Goal: Task Accomplishment & Management: Manage account settings

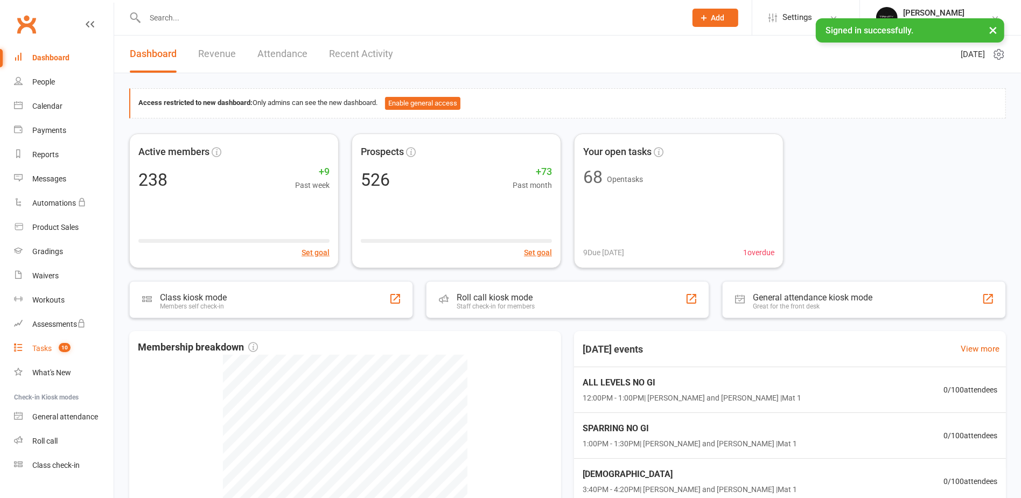
click at [47, 344] on div "Tasks" at bounding box center [41, 348] width 19 height 9
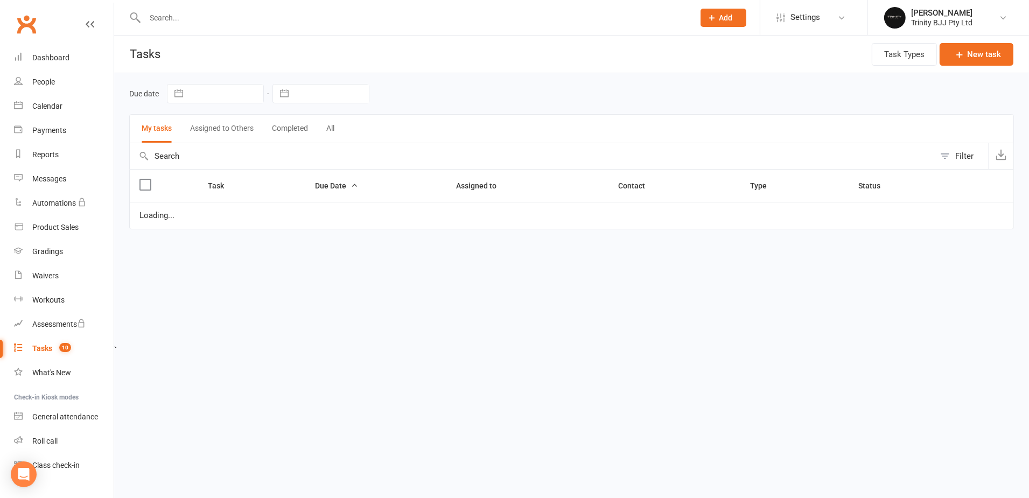
select select "started"
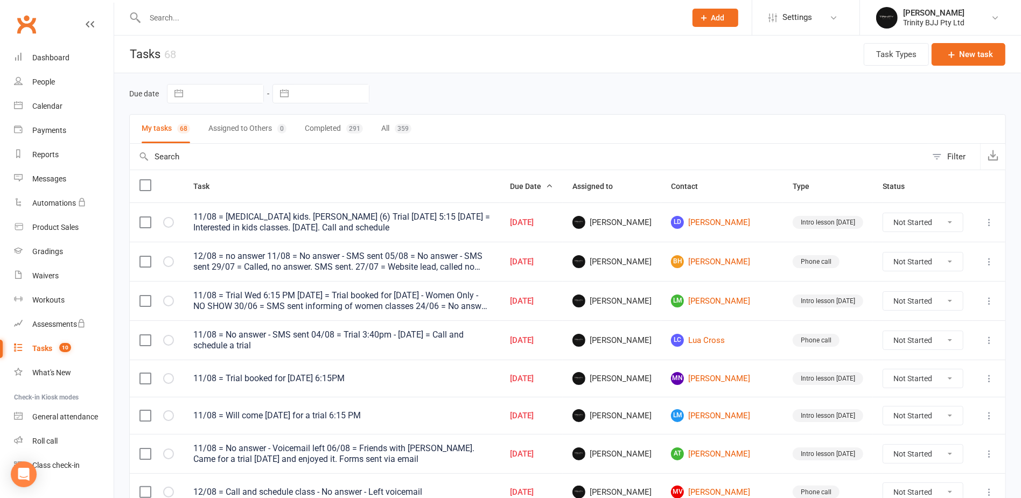
click at [282, 92] on button "button" at bounding box center [284, 94] width 19 height 18
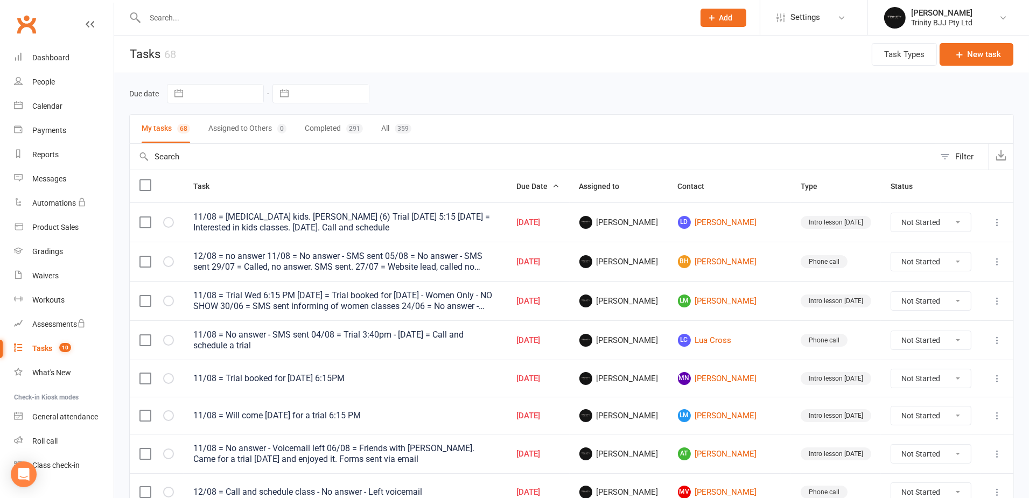
select select "6"
select select "2025"
select select "7"
select select "2025"
select select "8"
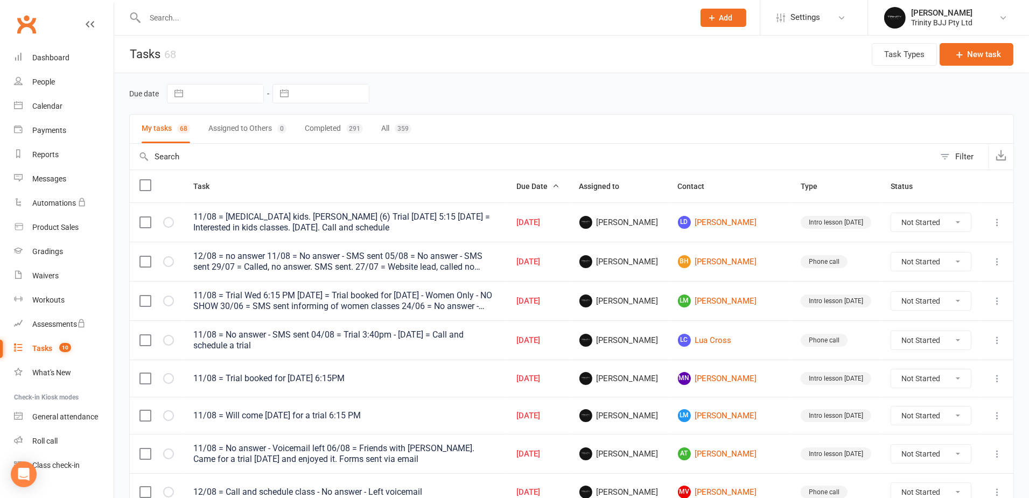
select select "2025"
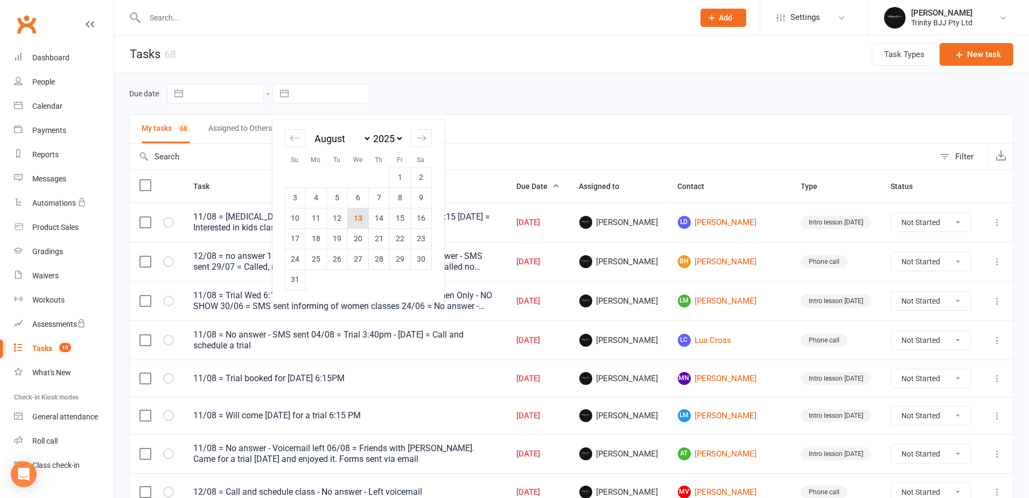
click at [357, 219] on td "13" at bounding box center [358, 218] width 21 height 20
type input "[DATE]"
select select "started"
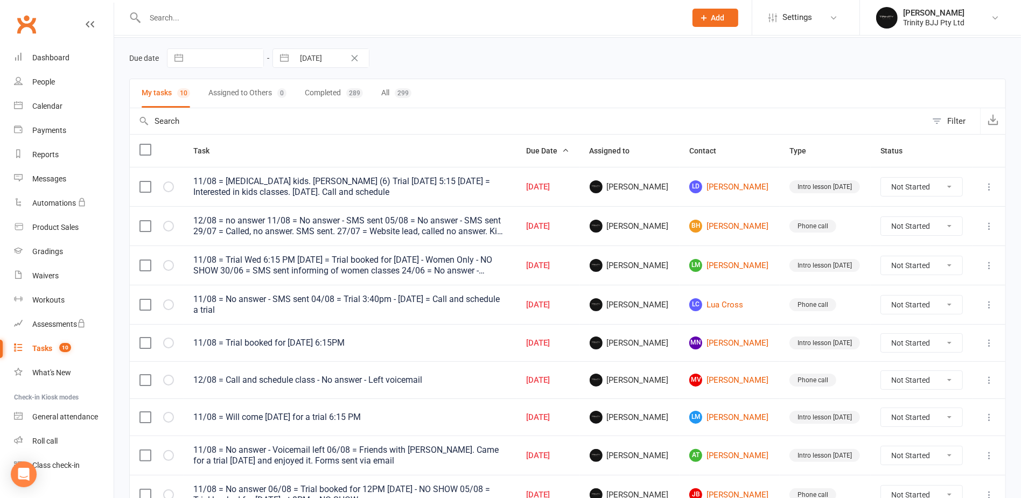
scroll to position [54, 0]
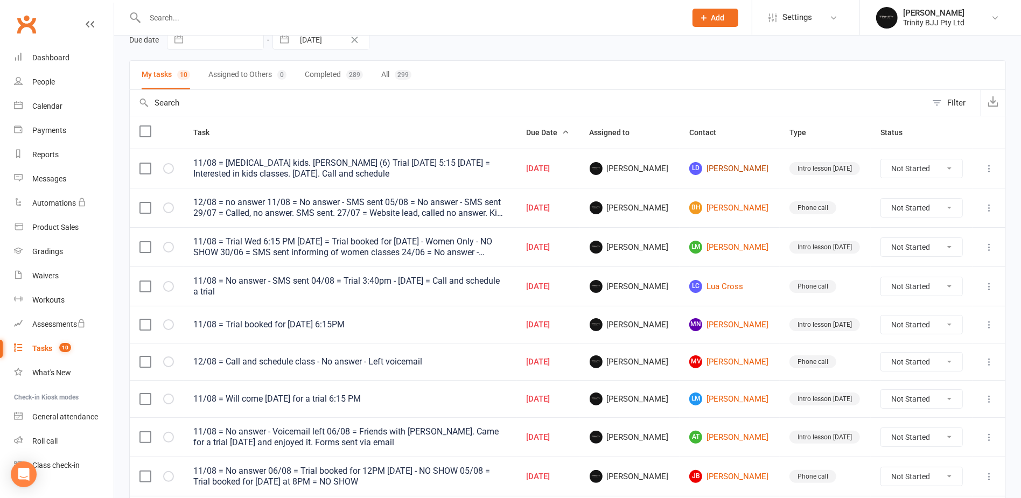
click at [720, 165] on link "LD Lauriane Dhakal" at bounding box center [729, 168] width 81 height 13
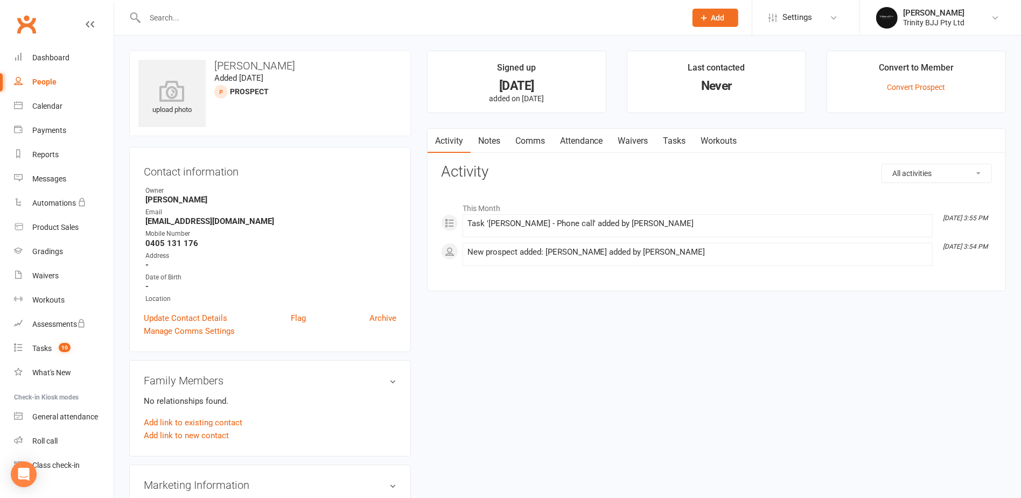
click at [687, 137] on link "Tasks" at bounding box center [675, 141] width 38 height 25
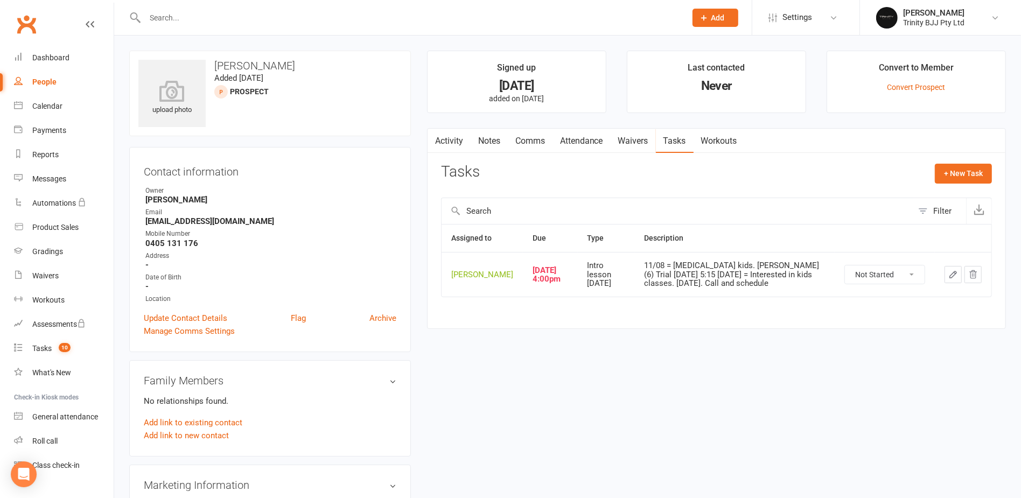
click at [953, 275] on icon "button" at bounding box center [953, 275] width 10 height 10
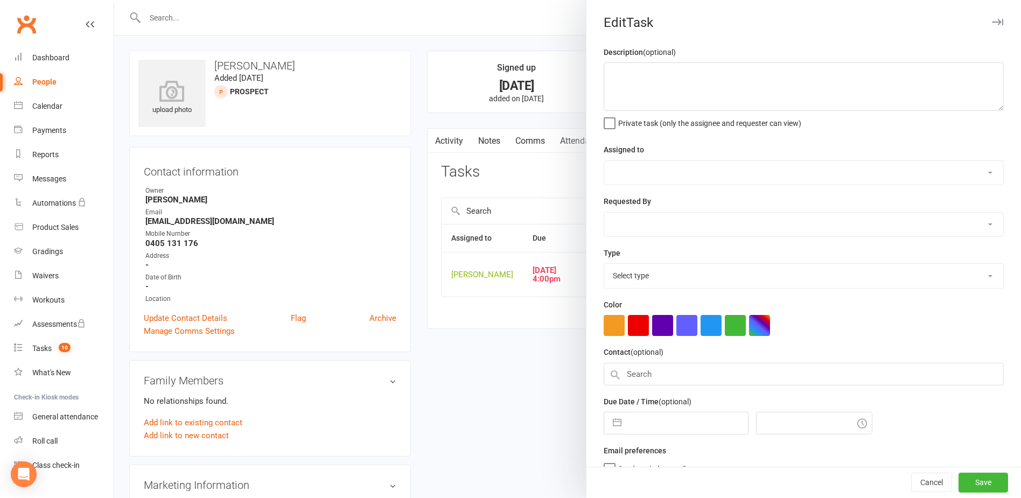
type textarea "11/08 = ADHD kids. Tristan (6) Trial Tuesday 5:15 06/08 = Interested in kids cl…"
select select "49772"
type input "12 Aug 2025"
type input "4:00pm"
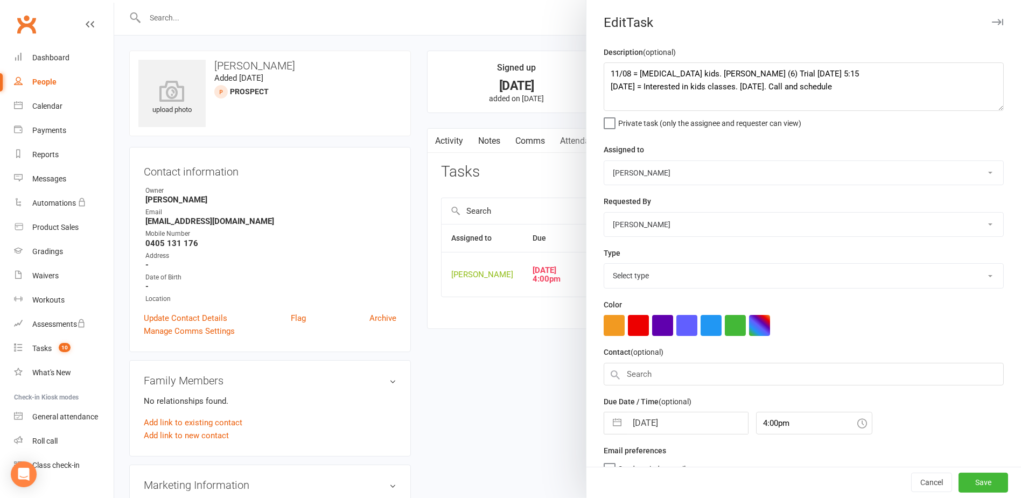
select select "30477"
drag, startPoint x: 604, startPoint y: 72, endPoint x: 608, endPoint y: 80, distance: 9.4
click at [604, 72] on textarea "11/08 = ADHD kids. Tristan (6) Trial Tuesday 5:15 06/08 = Interested in kids cl…" at bounding box center [803, 86] width 400 height 48
type textarea "11/08 = Kid is hard work. Will return on Saturday for a second trial. 11/08 = A…"
click at [616, 422] on button "button" at bounding box center [616, 420] width 19 height 22
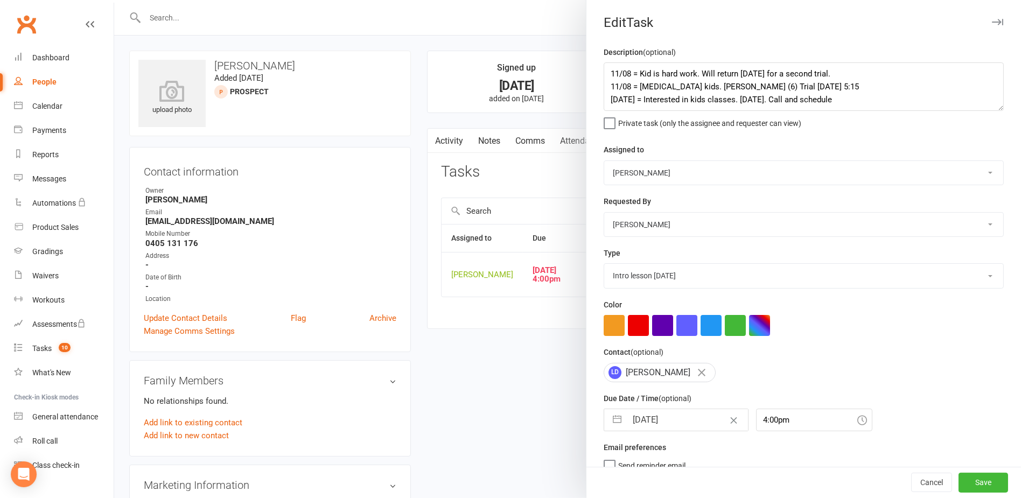
select select "6"
select select "2025"
select select "7"
select select "2025"
select select "8"
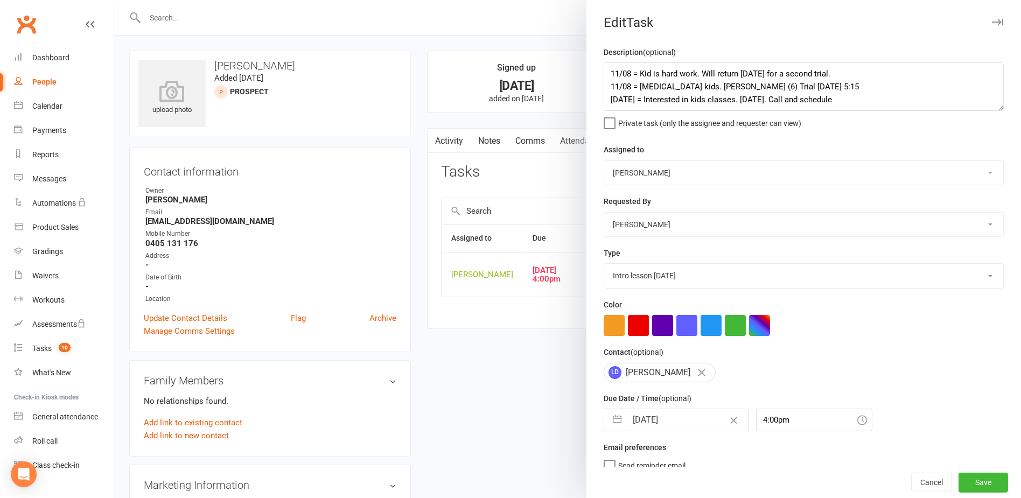
select select "2025"
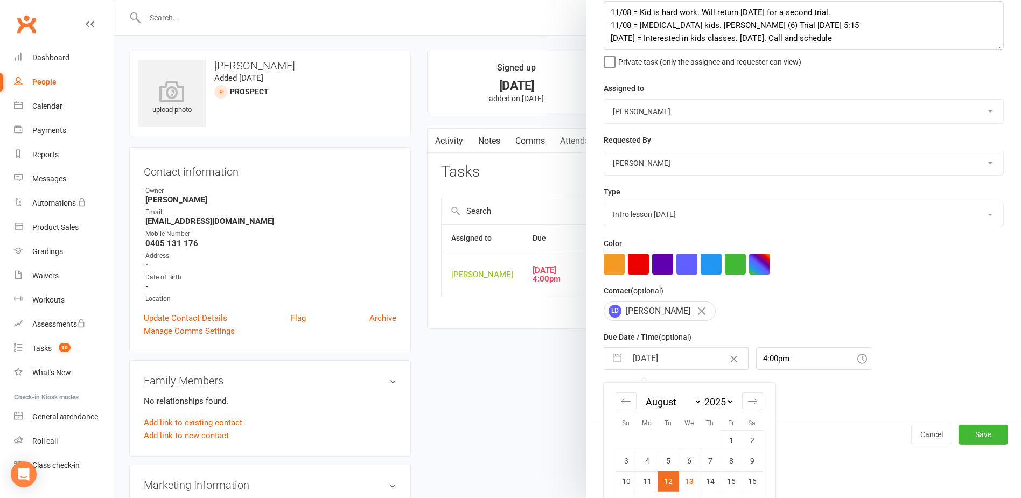
scroll to position [130, 0]
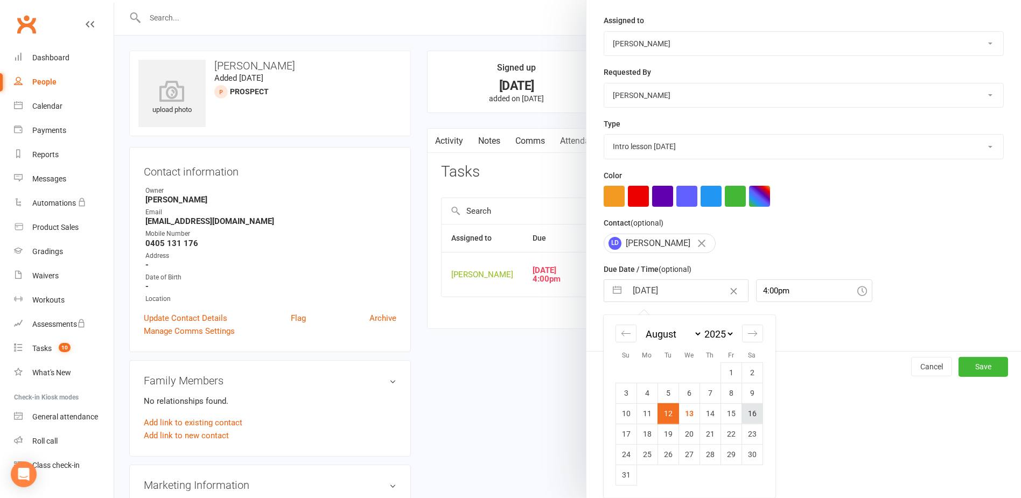
click at [749, 414] on td "16" at bounding box center [751, 413] width 21 height 20
type input "16 Aug 2025"
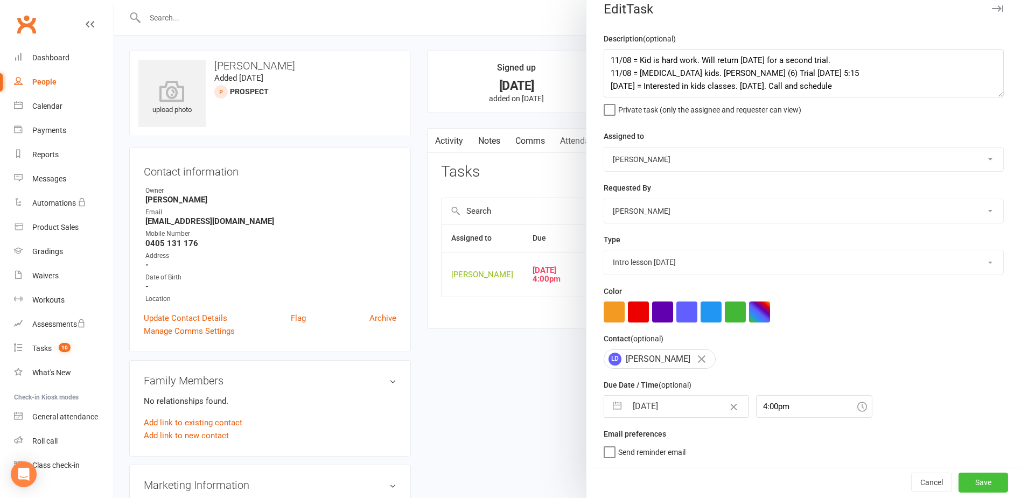
click at [958, 487] on button "Save" at bounding box center [983, 482] width 50 height 19
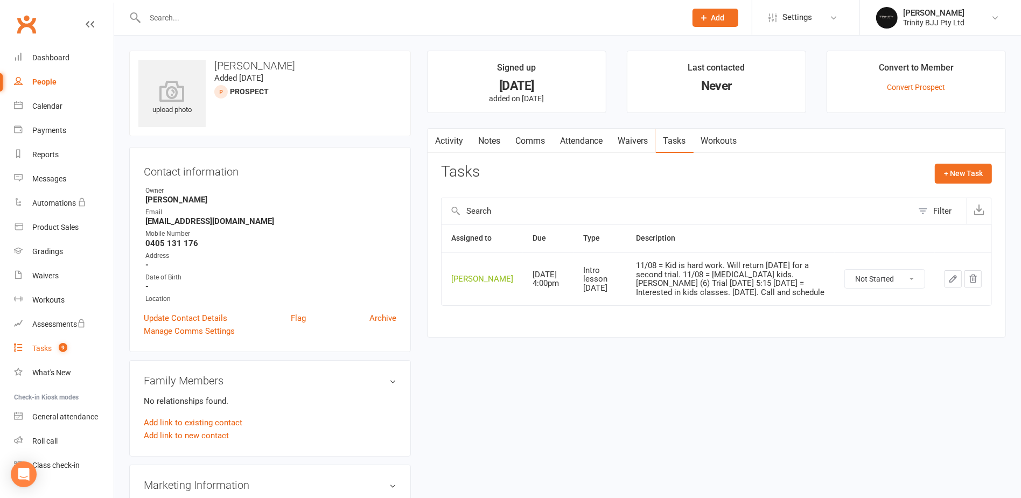
click at [44, 348] on div "Tasks" at bounding box center [41, 348] width 19 height 9
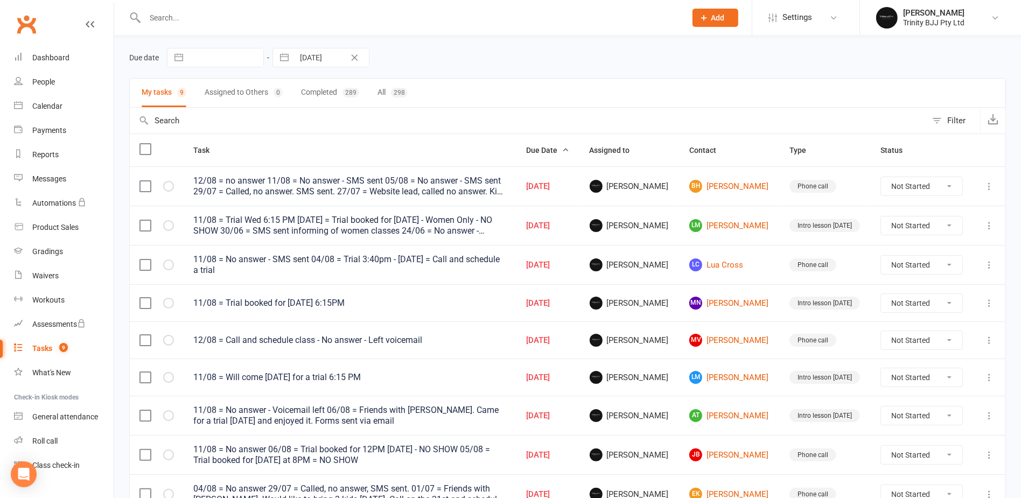
scroll to position [54, 0]
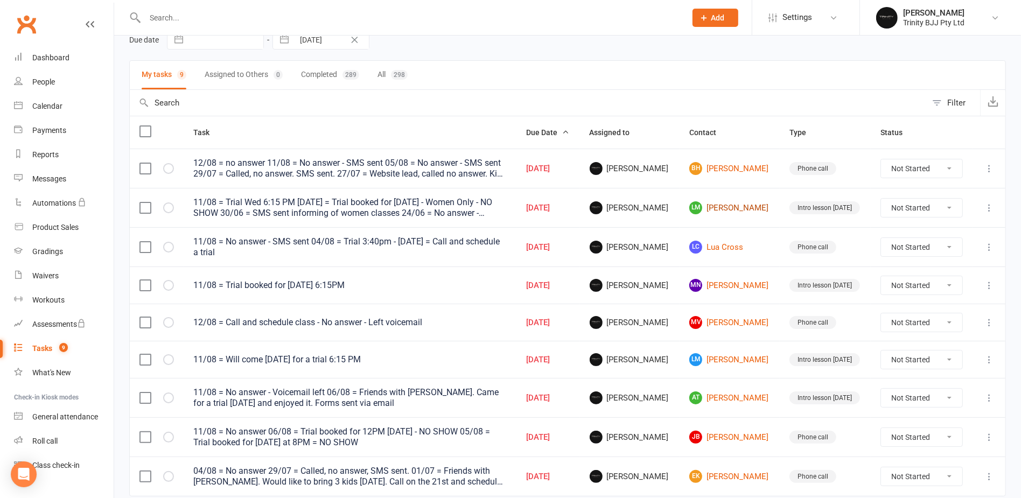
click at [740, 207] on link "LM Luiza Mello" at bounding box center [729, 207] width 81 height 13
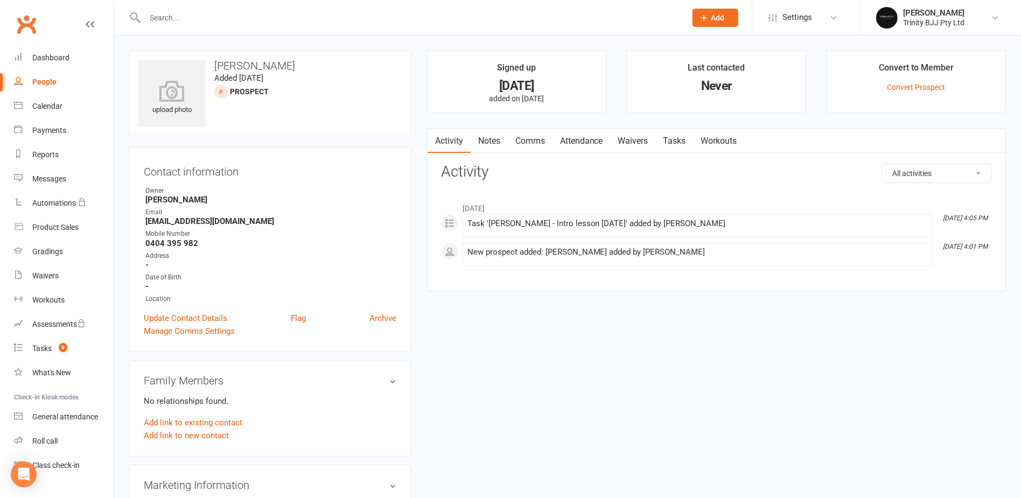
click at [681, 143] on link "Tasks" at bounding box center [675, 141] width 38 height 25
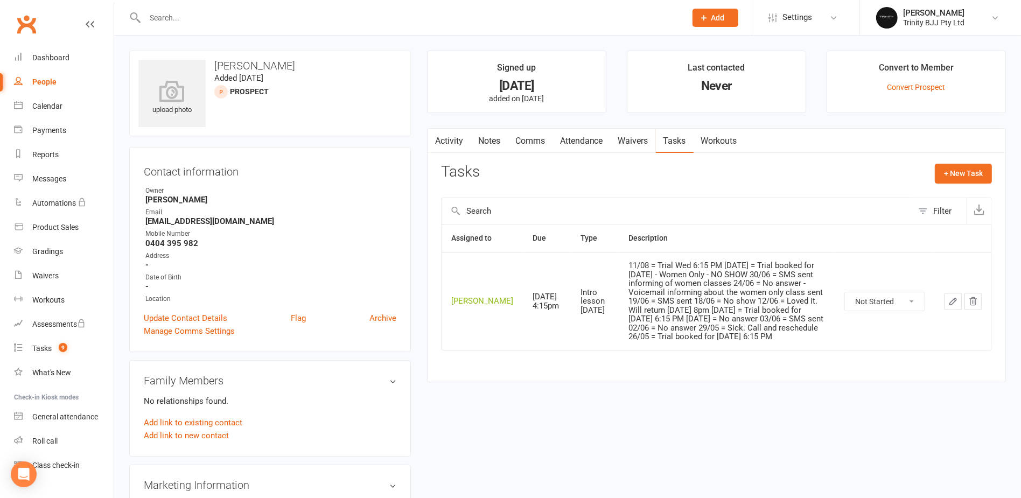
click at [957, 302] on icon "button" at bounding box center [953, 302] width 10 height 10
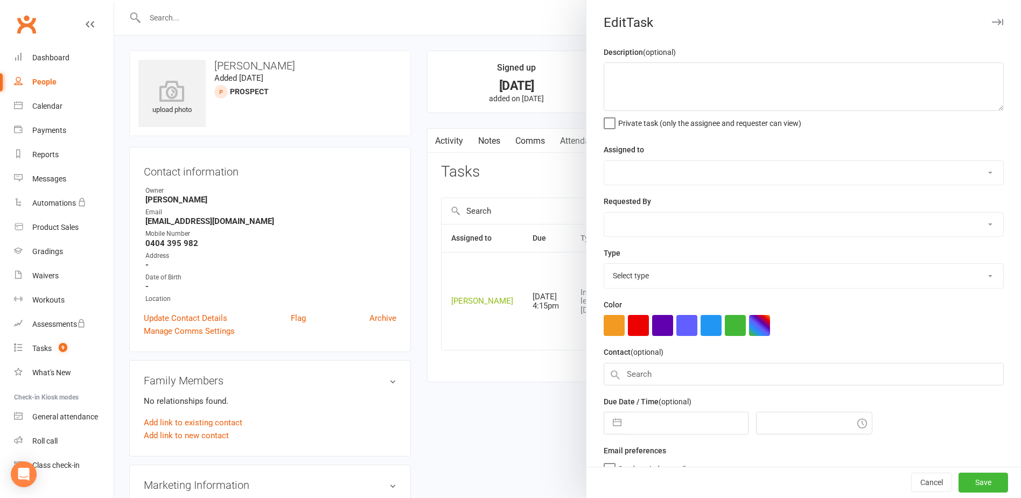
type textarea "11/08 = Trial Wed 6:15 PM [DATE] = Trial booked for [DATE] - Women Only - NO SH…"
select select "49772"
select select "30477"
type input "[DATE]"
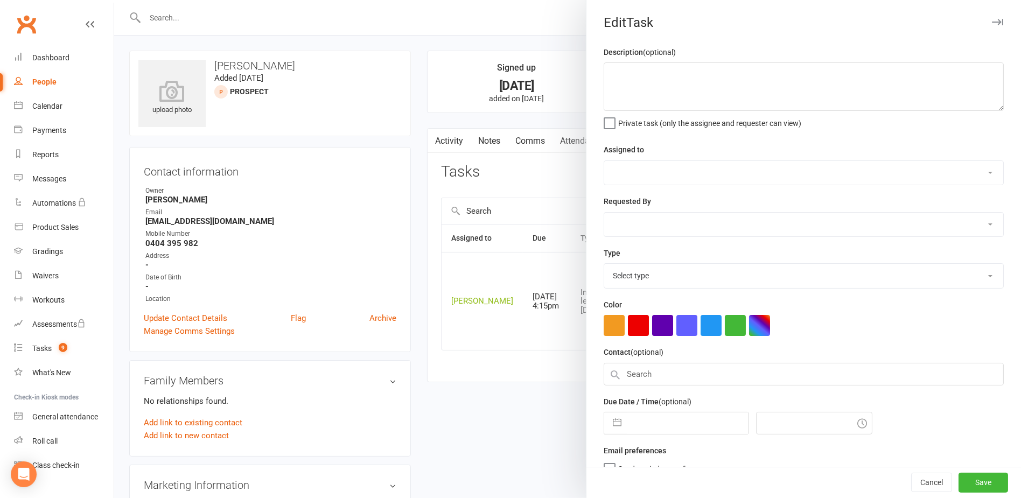
type input "4:15pm"
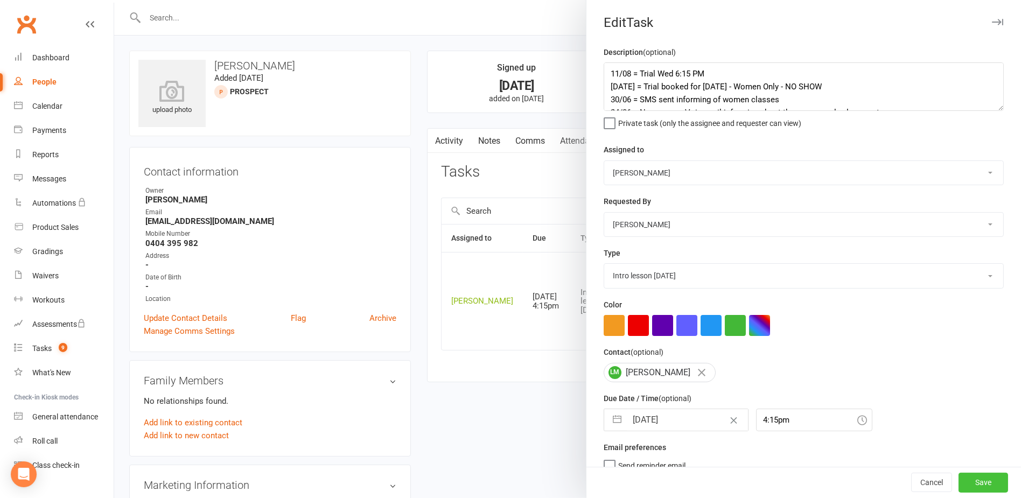
click at [978, 480] on button "Save" at bounding box center [983, 482] width 50 height 19
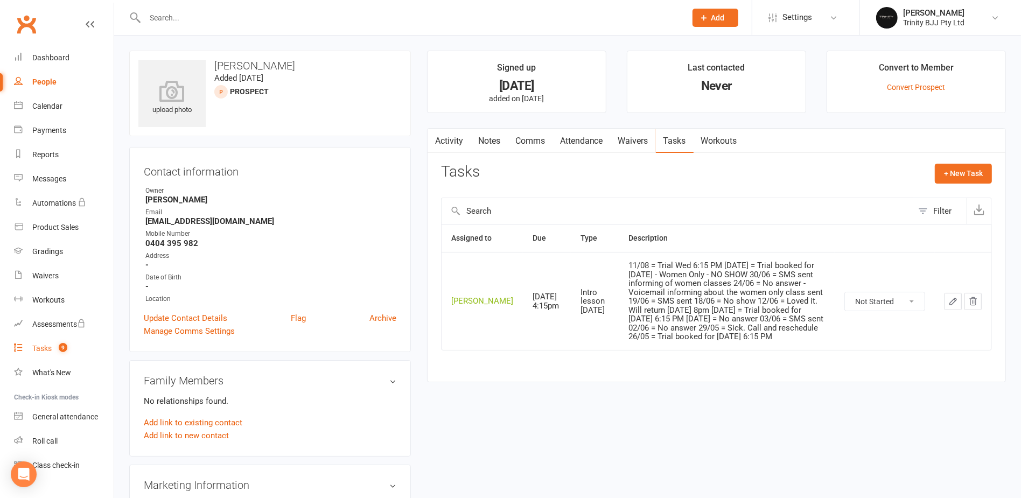
click at [47, 346] on div "Tasks" at bounding box center [41, 348] width 19 height 9
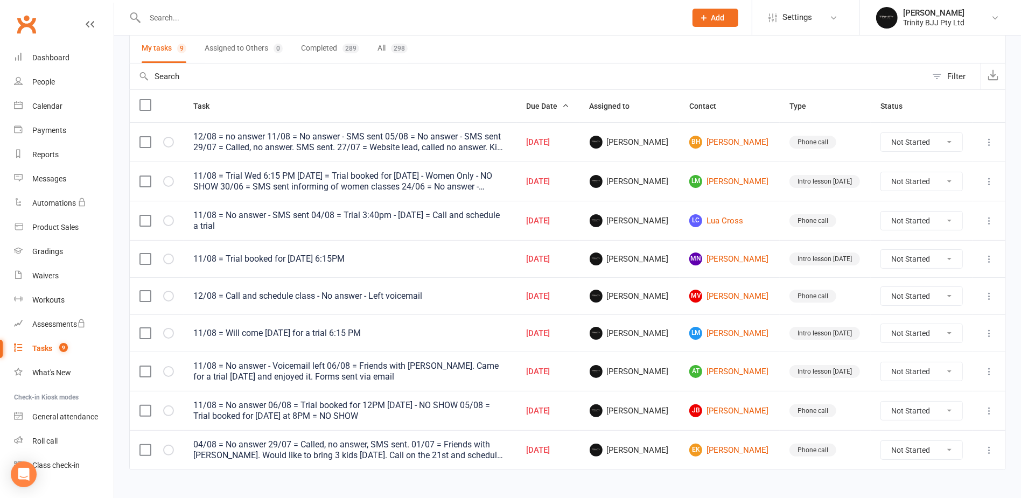
scroll to position [95, 0]
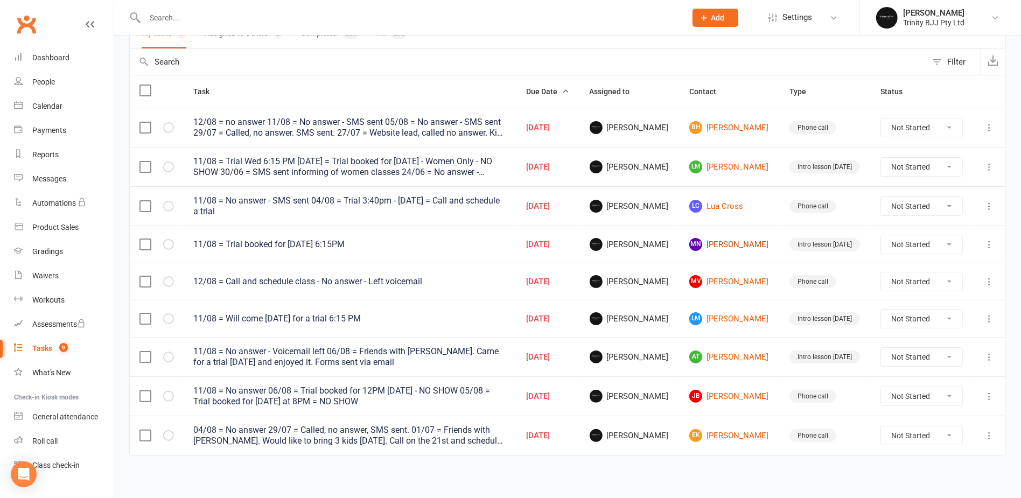
click at [736, 240] on link "MN Michael Nguyen" at bounding box center [729, 244] width 81 height 13
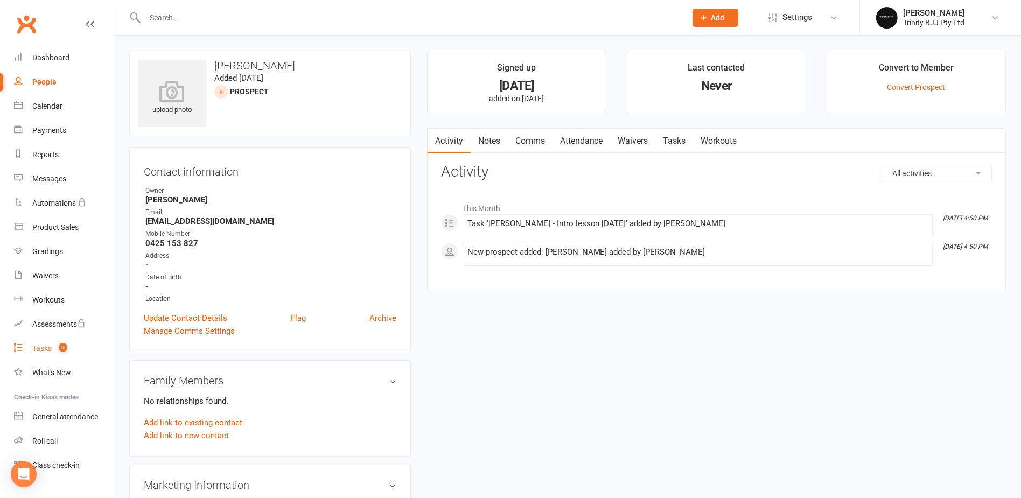
click at [46, 350] on div "Tasks" at bounding box center [41, 348] width 19 height 9
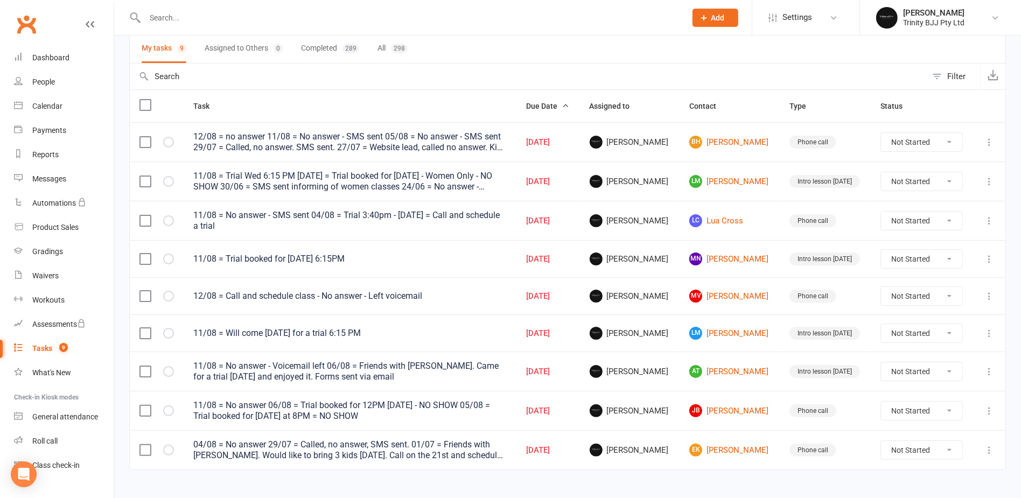
scroll to position [95, 0]
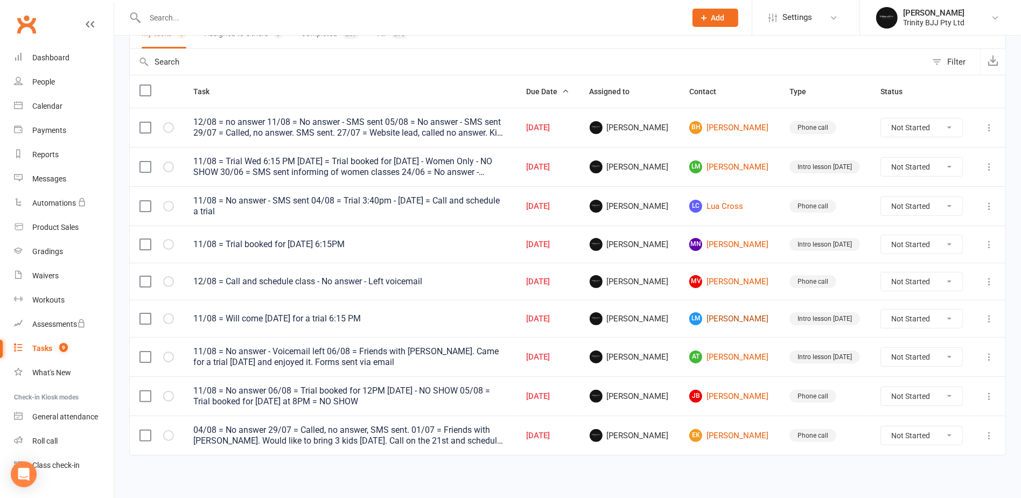
click at [733, 318] on link "LM Leticia Martinez" at bounding box center [729, 318] width 81 height 13
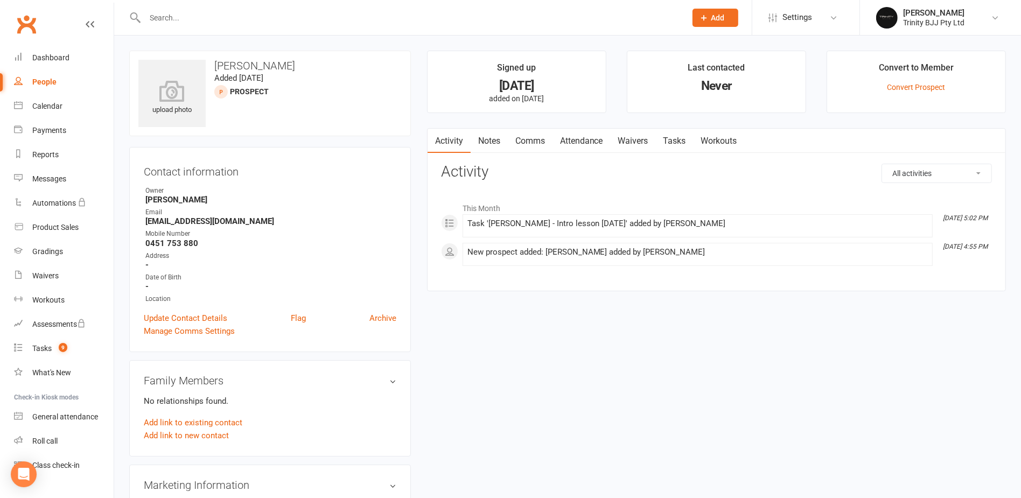
click at [684, 139] on link "Tasks" at bounding box center [675, 141] width 38 height 25
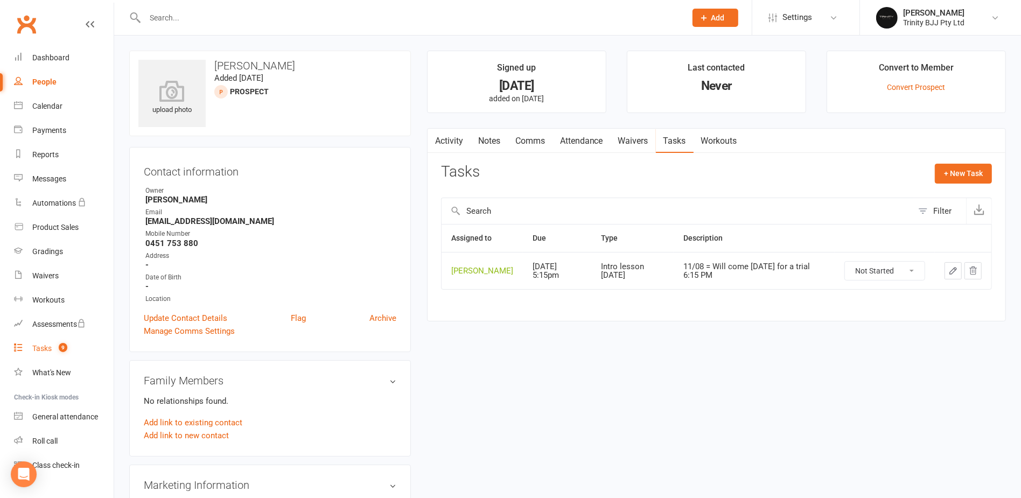
click at [38, 346] on div "Tasks" at bounding box center [41, 348] width 19 height 9
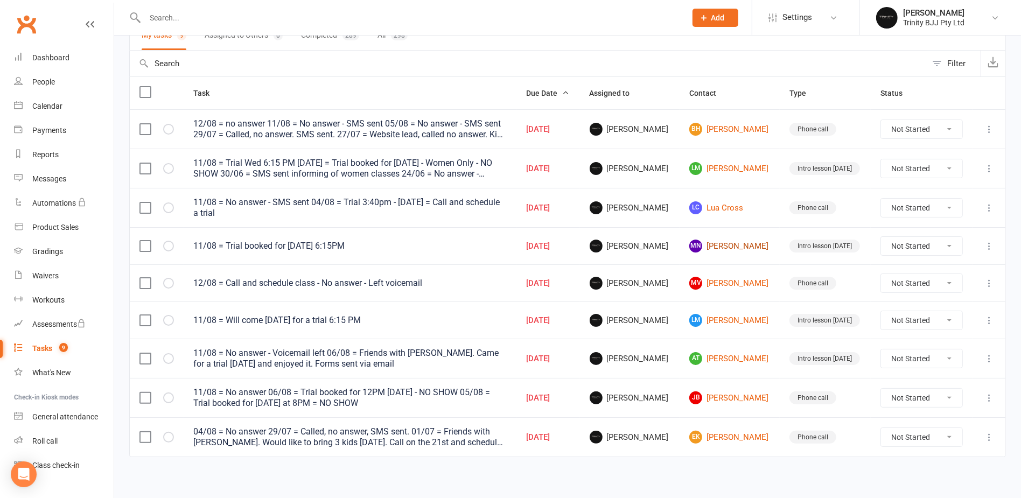
scroll to position [95, 0]
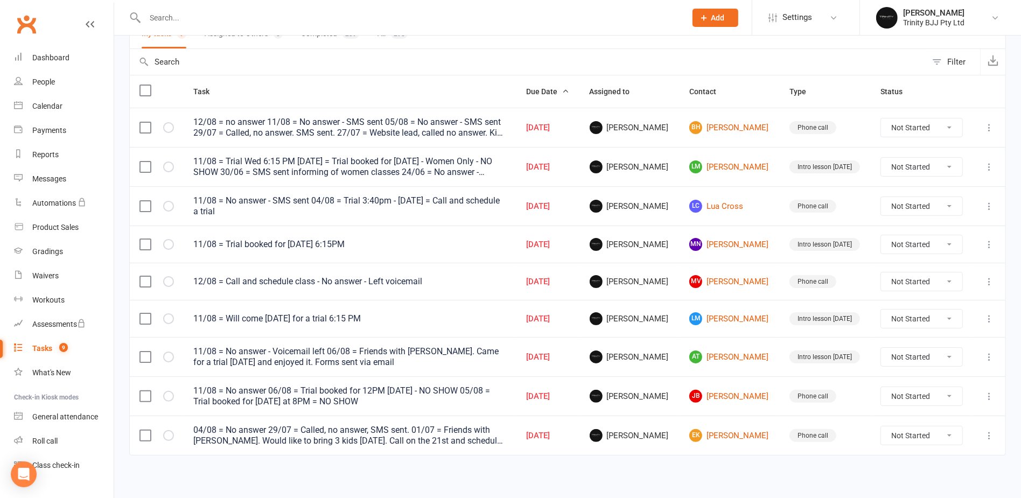
click at [988, 352] on icon at bounding box center [988, 356] width 11 height 11
click at [903, 400] on link "Edit" at bounding box center [934, 397] width 107 height 22
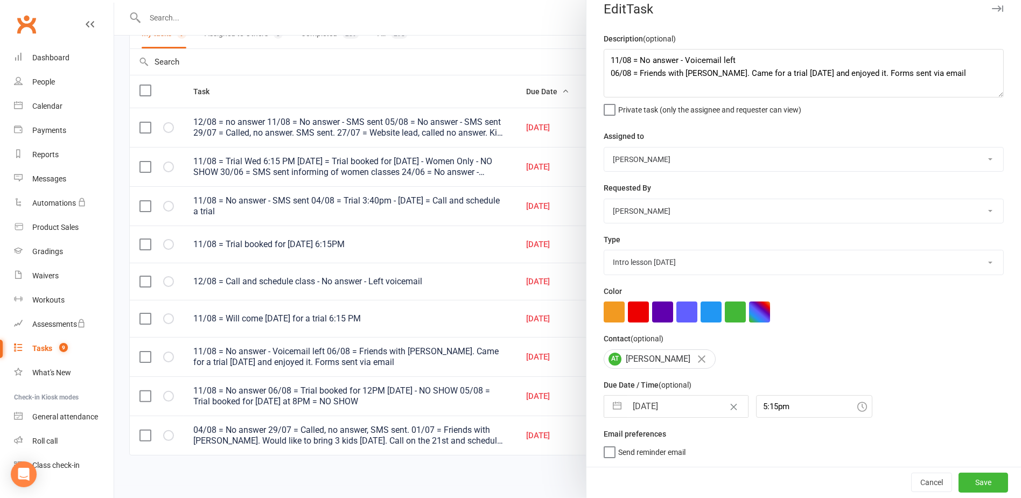
scroll to position [0, 0]
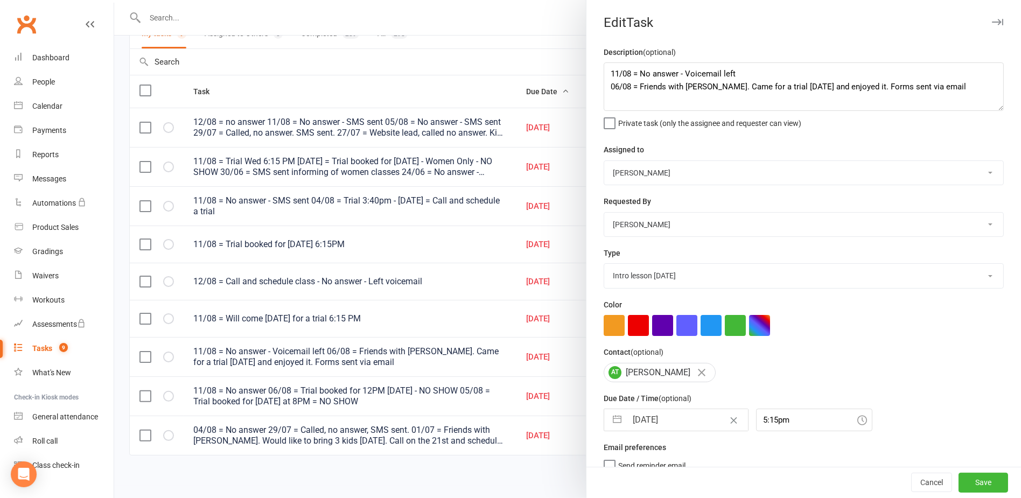
click at [650, 282] on select "E-mail In person Intro lesson [DATE] Meeting Phone call Add new task type" at bounding box center [803, 276] width 399 height 24
select select "28721"
click at [604, 264] on select "E-mail In person Intro lesson [DATE] Meeting Phone call Add new task type" at bounding box center [803, 276] width 399 height 24
click at [961, 479] on button "Save" at bounding box center [983, 482] width 50 height 19
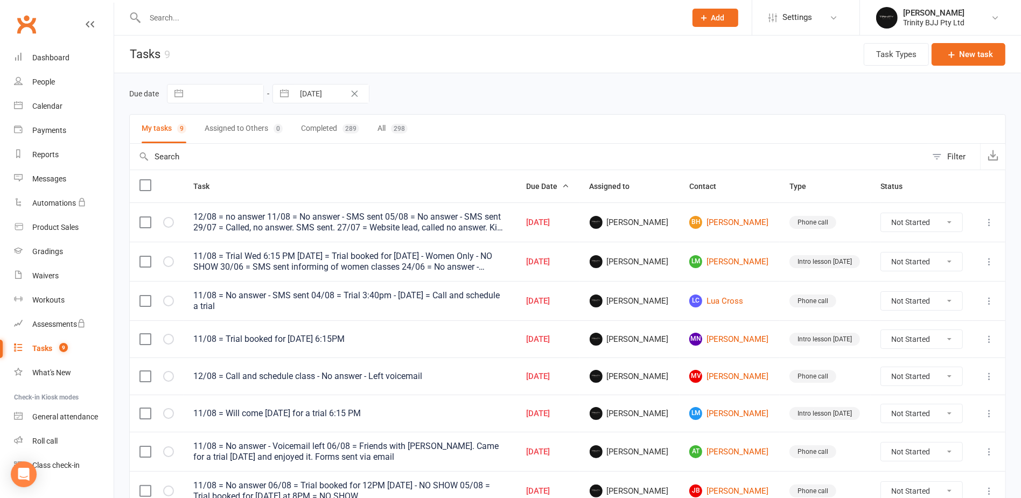
scroll to position [95, 0]
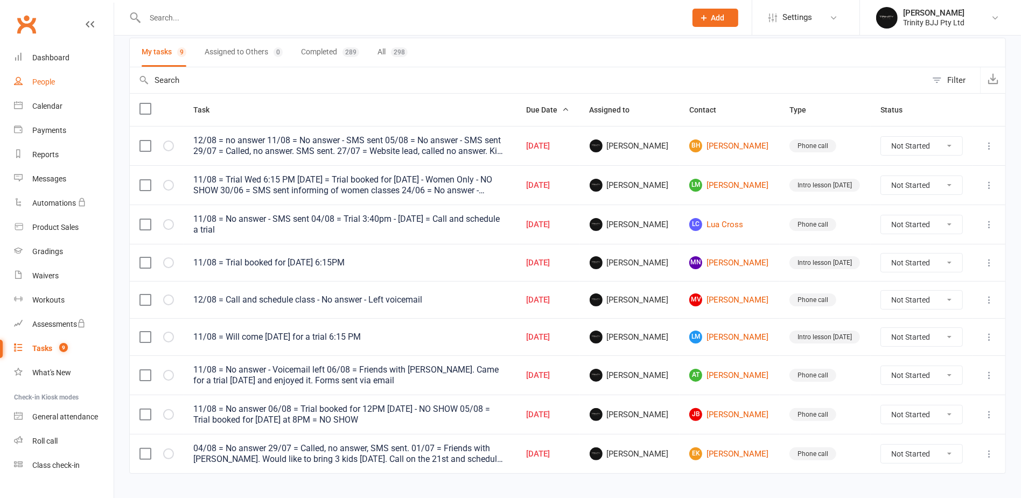
click at [46, 82] on div "People" at bounding box center [43, 82] width 23 height 9
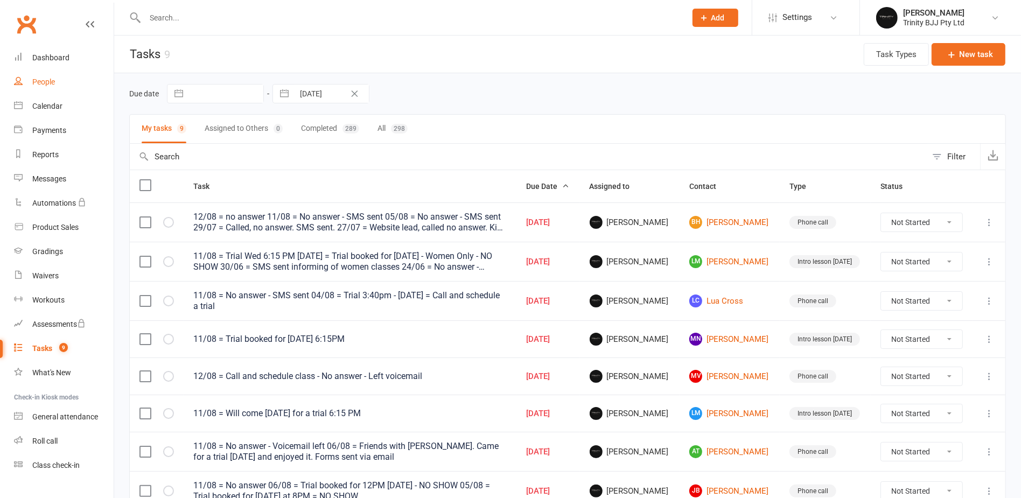
select select "100"
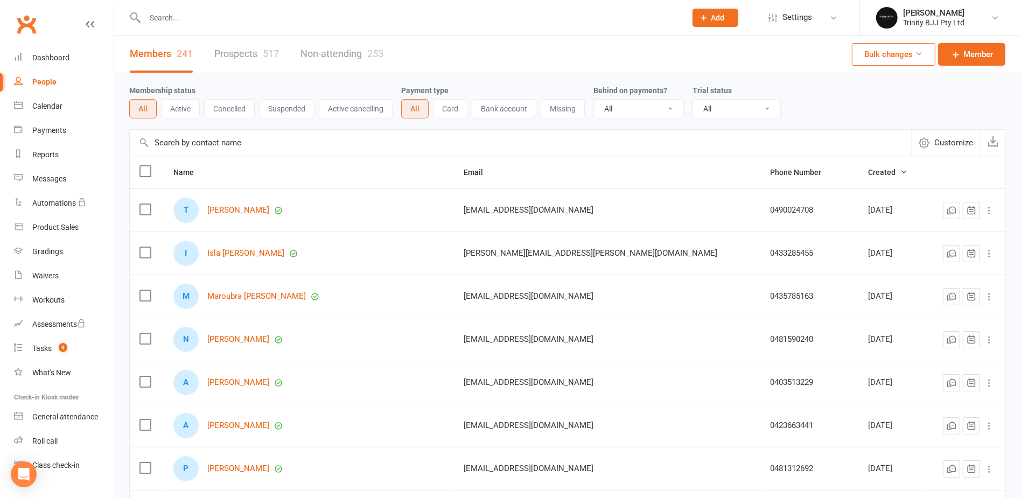
click at [237, 43] on link "Prospects 517" at bounding box center [246, 54] width 65 height 37
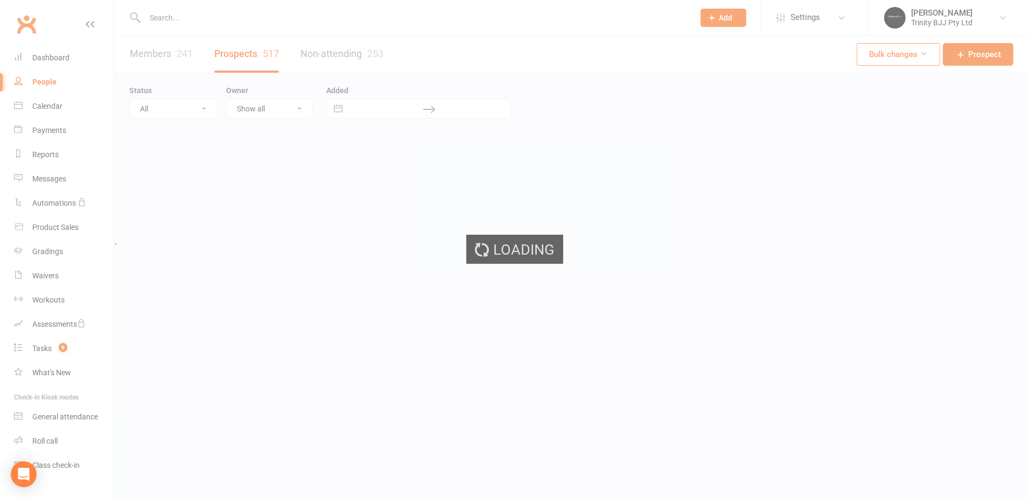
select select "100"
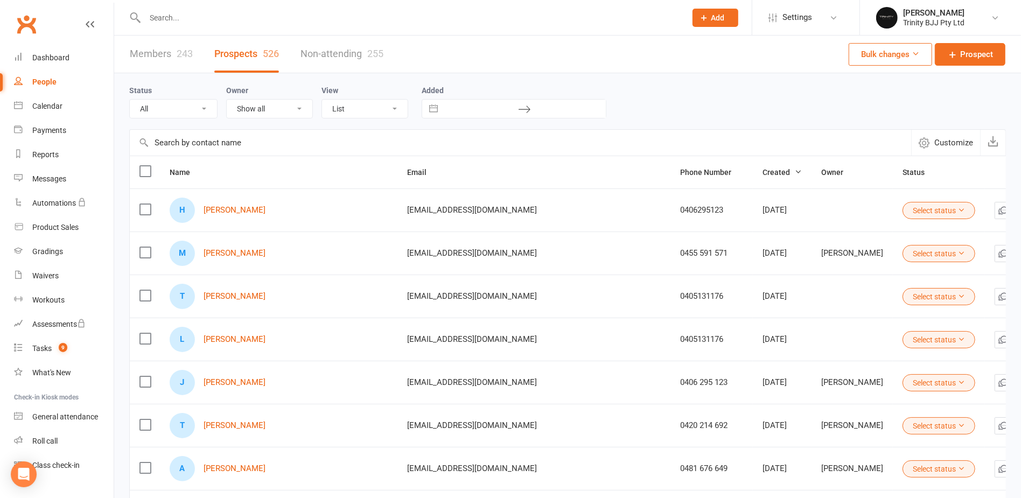
click at [233, 138] on input "text" at bounding box center [520, 143] width 781 height 26
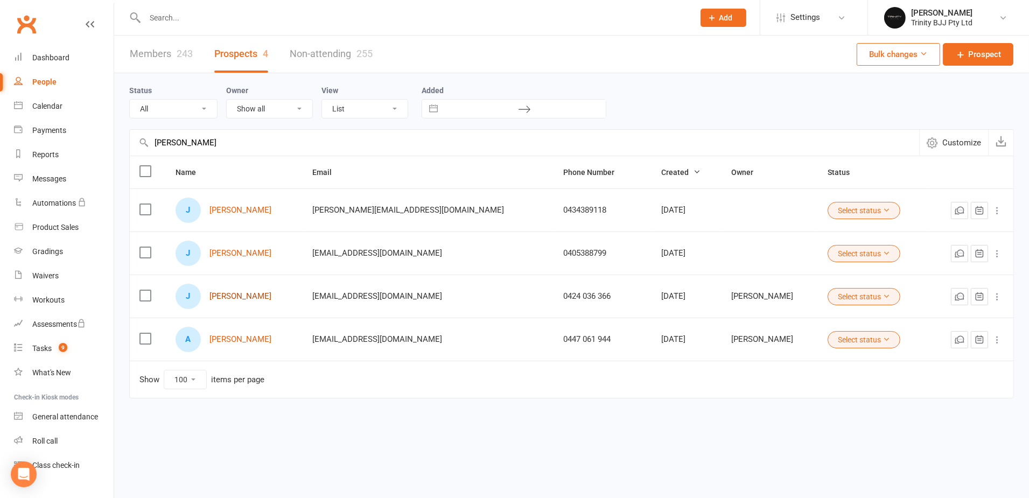
type input "[PERSON_NAME]"
click at [259, 294] on link "[PERSON_NAME]" at bounding box center [240, 296] width 62 height 9
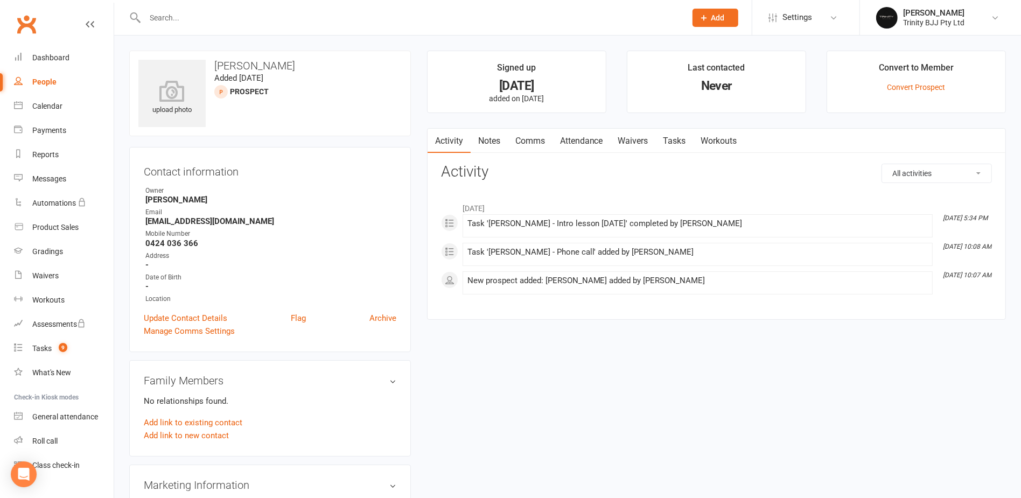
click at [679, 141] on link "Tasks" at bounding box center [675, 141] width 38 height 25
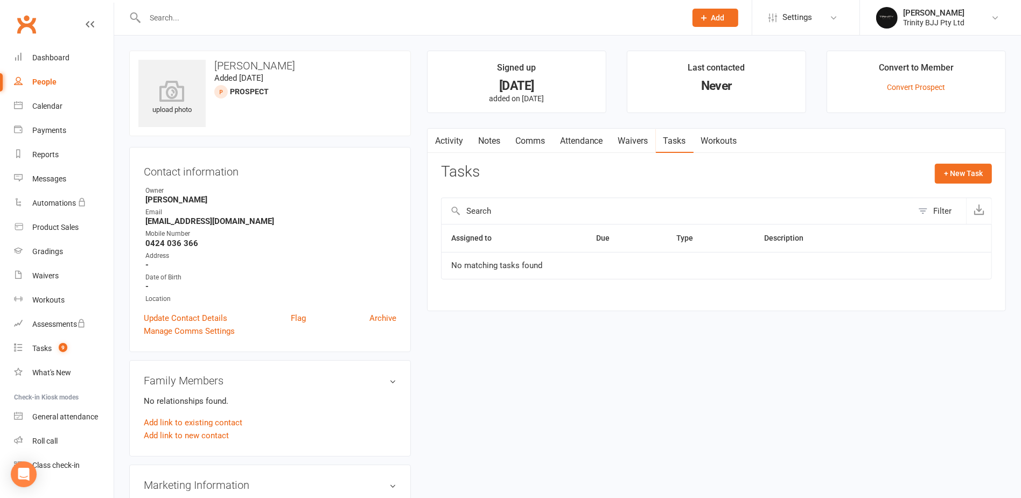
click at [57, 81] on link "People" at bounding box center [64, 82] width 100 height 24
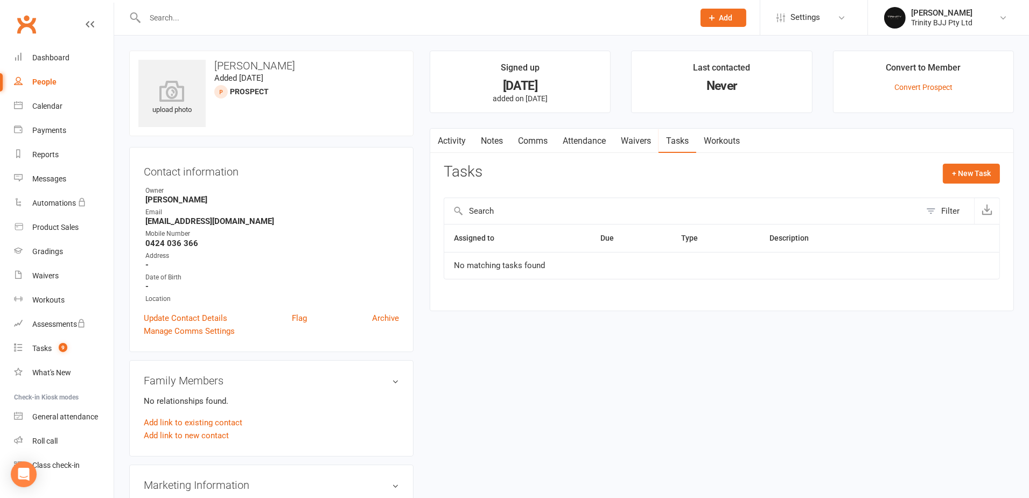
select select "100"
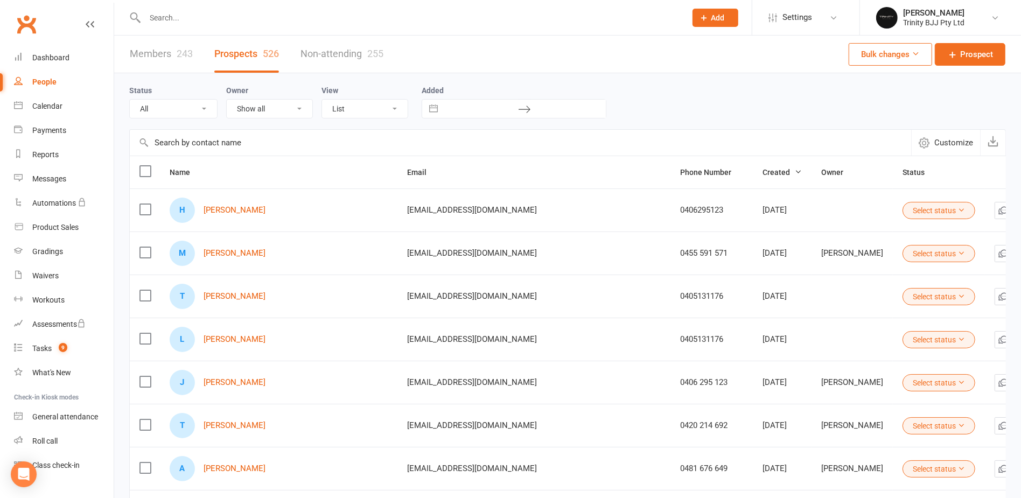
click at [223, 140] on input "text" at bounding box center [520, 143] width 781 height 26
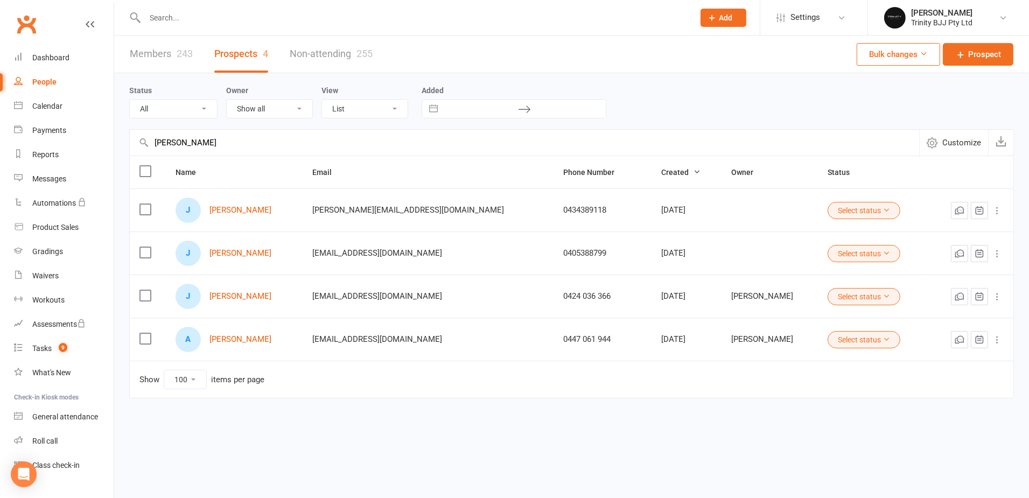
drag, startPoint x: 160, startPoint y: 144, endPoint x: 136, endPoint y: 140, distance: 24.5
click at [136, 140] on input "[PERSON_NAME]" at bounding box center [524, 143] width 789 height 26
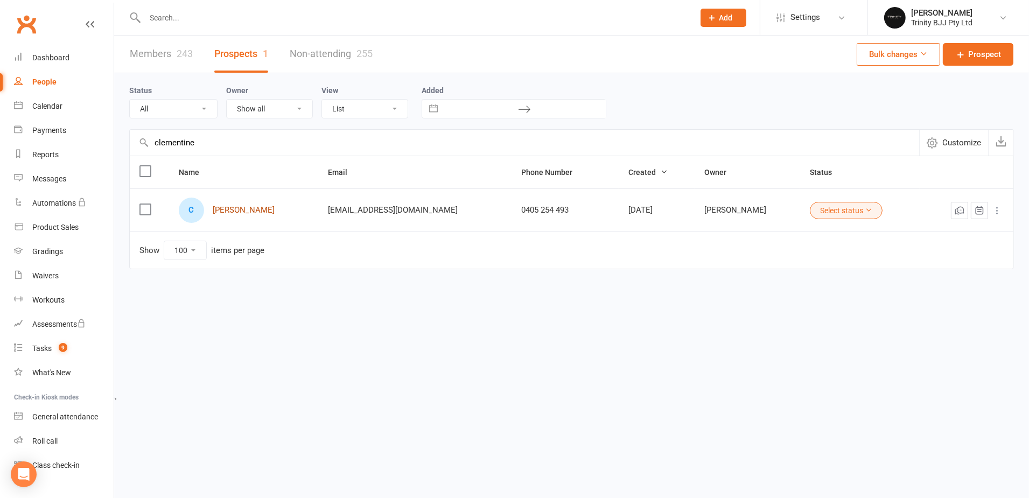
type input "clementine"
click at [275, 206] on link "[PERSON_NAME]" at bounding box center [244, 210] width 62 height 9
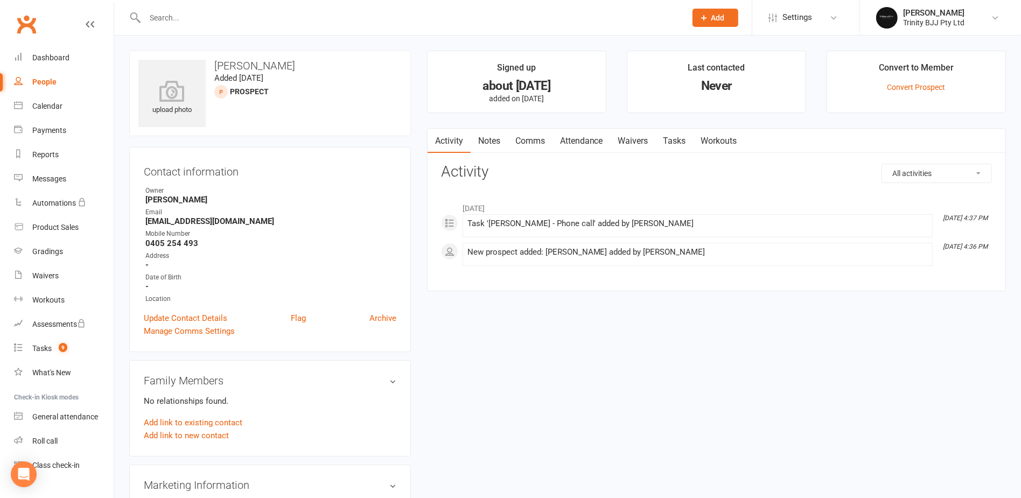
click at [680, 144] on link "Tasks" at bounding box center [675, 141] width 38 height 25
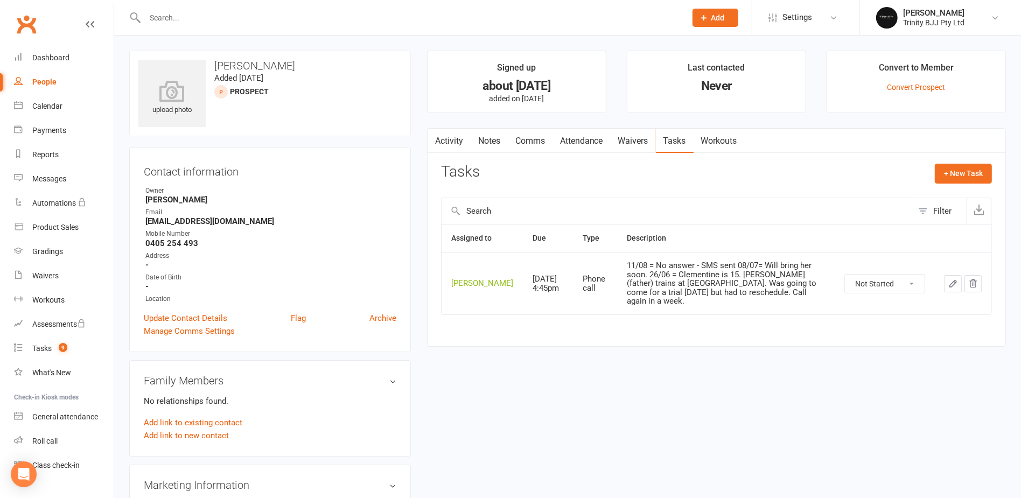
click at [958, 287] on button "button" at bounding box center [952, 283] width 17 height 17
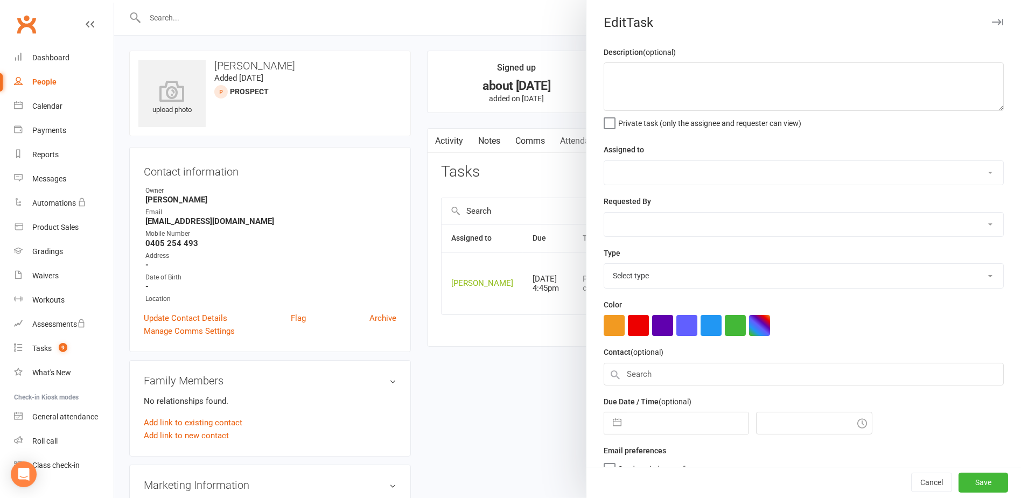
type textarea "11/08 = No answer - SMS sent 08/07= Will bring her soon. 26/06 = Clementine is …"
select select "49772"
type input "[DATE]"
type input "4:45pm"
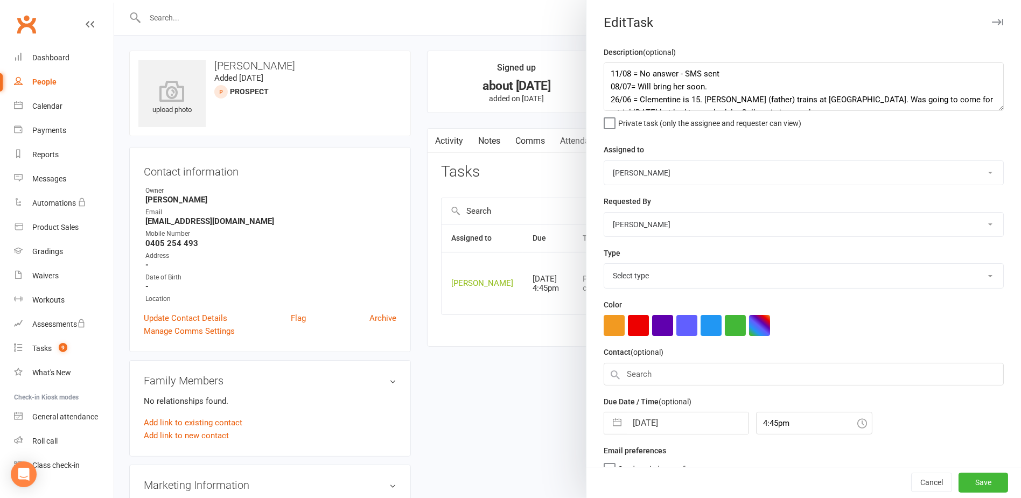
select select "28721"
click at [607, 72] on textarea "11/08 = No answer - SMS sent 08/07= Will bring her soon. 26/06 = Clementine is …" at bounding box center [803, 86] width 400 height 48
type textarea "12/08 = Will bring to no Gi [DATE] = No answer - SMS sent 08/07= Will bring her…"
drag, startPoint x: 592, startPoint y: 414, endPoint x: 635, endPoint y: 424, distance: 43.5
click at [592, 414] on div "Description (optional) 12/08 = Will bring to no Gi [DATE] = No answer - SMS sen…" at bounding box center [803, 263] width 434 height 434
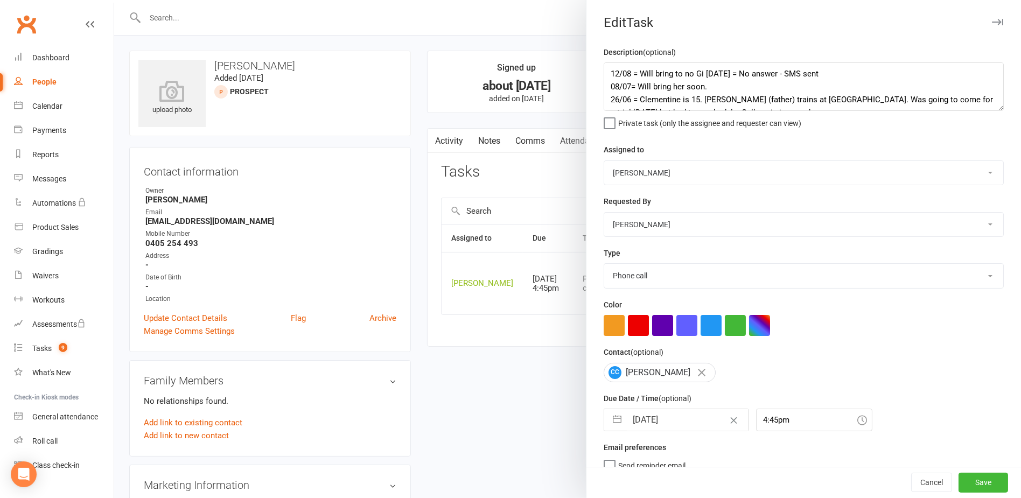
click at [614, 419] on button "button" at bounding box center [616, 420] width 19 height 22
select select "6"
select select "2025"
select select "7"
select select "2025"
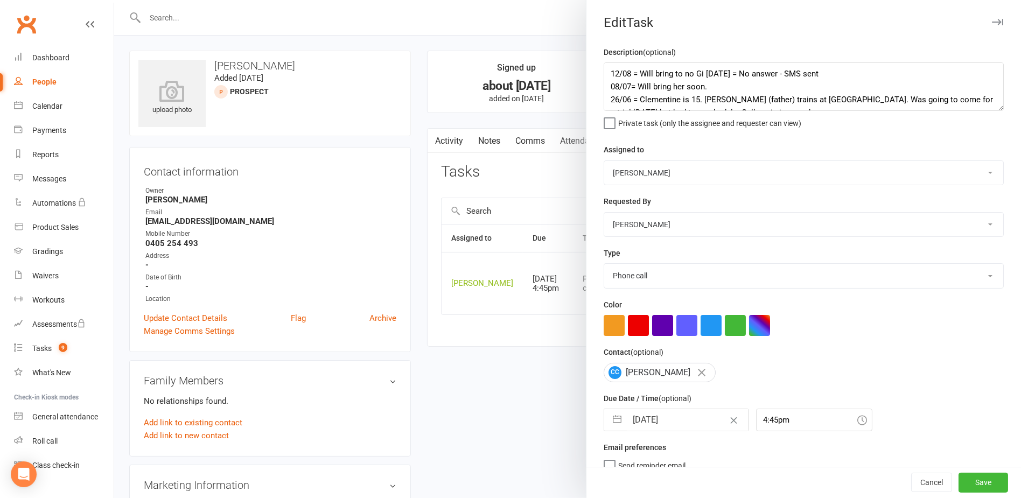
select select "8"
select select "2025"
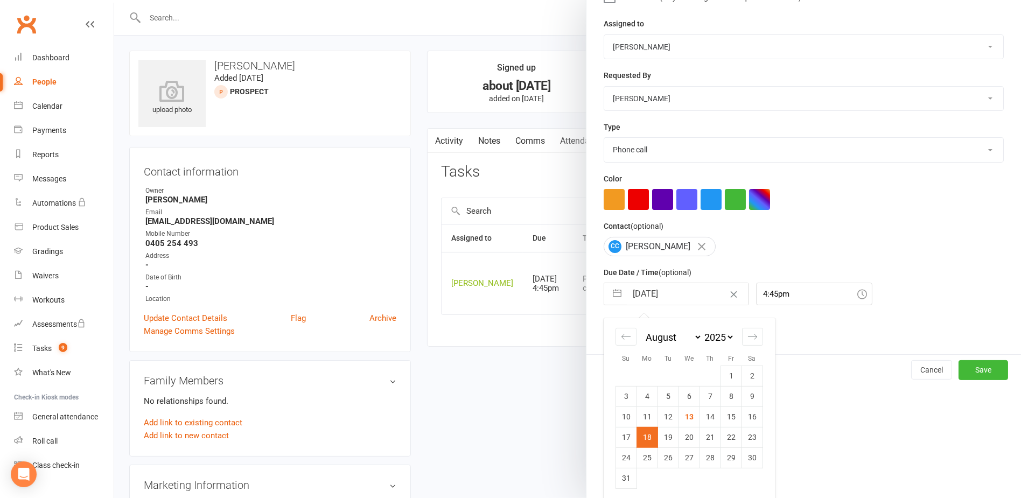
scroll to position [130, 0]
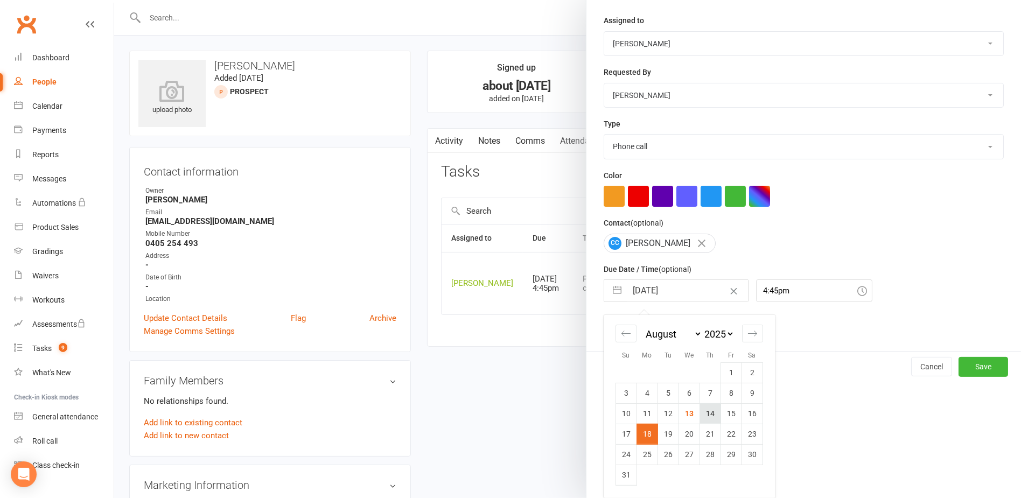
click at [704, 412] on td "14" at bounding box center [709, 413] width 21 height 20
type input "[DATE]"
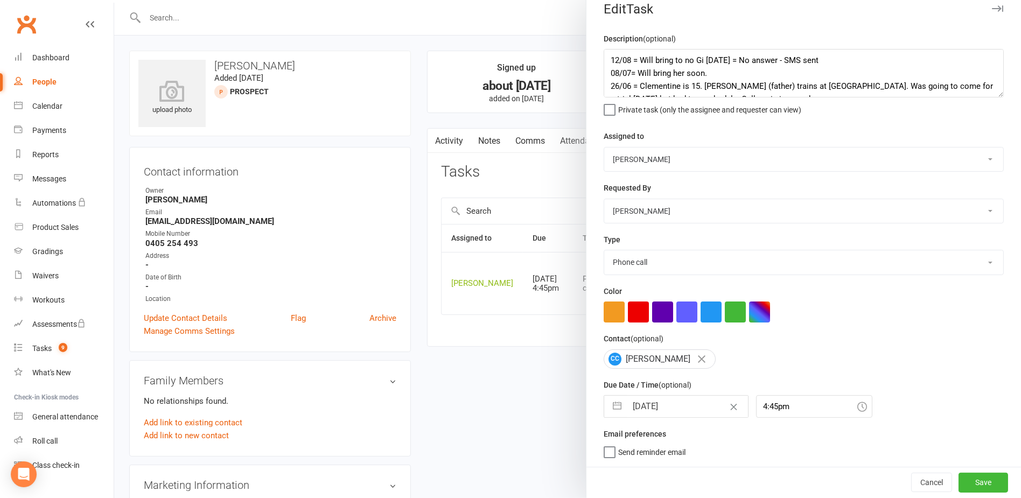
click at [633, 264] on select "E-mail In person Intro lesson [DATE] Meeting Phone call Add new task type" at bounding box center [803, 262] width 399 height 24
select select "30477"
click at [604, 250] on select "E-mail In person Intro lesson [DATE] Meeting Phone call Add new task type" at bounding box center [803, 262] width 399 height 24
click at [748, 60] on textarea "12/08 = Will bring to no Gi [DATE] = No answer - SMS sent 08/07= Will bring her…" at bounding box center [803, 73] width 400 height 48
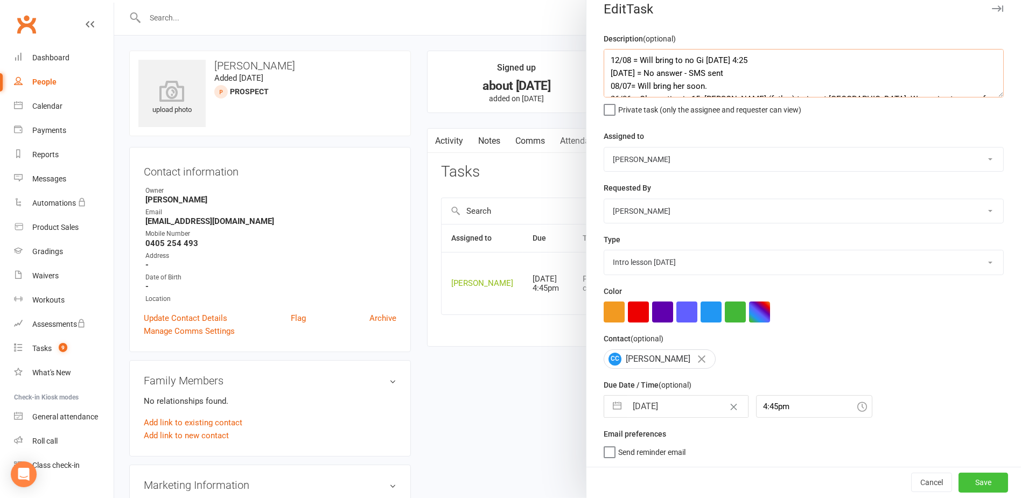
type textarea "12/08 = Will bring to no Gi [DATE] 4:25 [DATE] = No answer - SMS sent 08/07= Wi…"
click at [974, 482] on button "Save" at bounding box center [983, 482] width 50 height 19
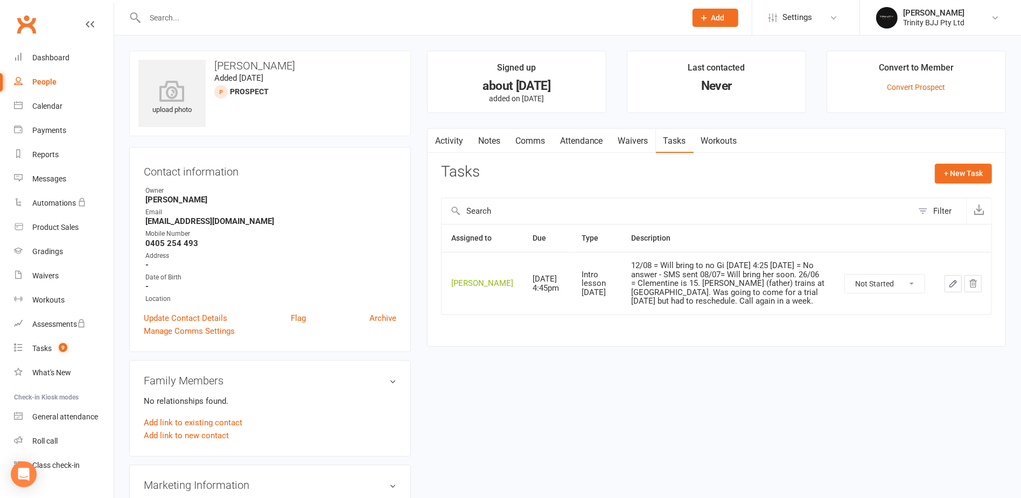
click at [656, 410] on div "upload photo [PERSON_NAME] Added [DATE] prospect Contact information Owner [PER…" at bounding box center [567, 454] width 892 height 807
